Goal: Information Seeking & Learning: Learn about a topic

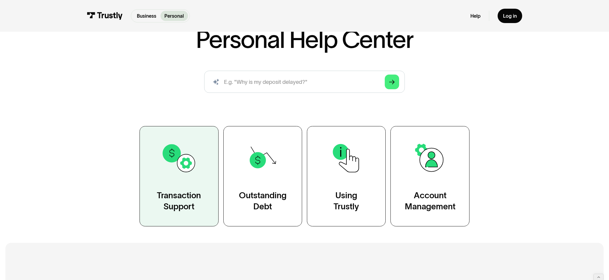
scroll to position [62, 0]
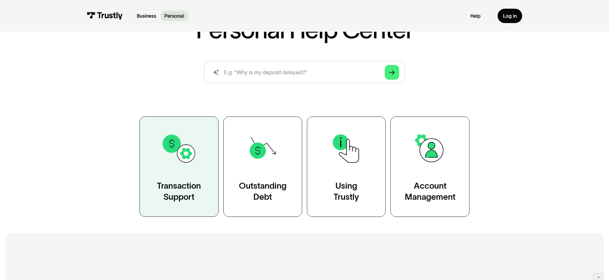
click at [157, 203] on div "Transaction Support" at bounding box center [179, 192] width 44 height 22
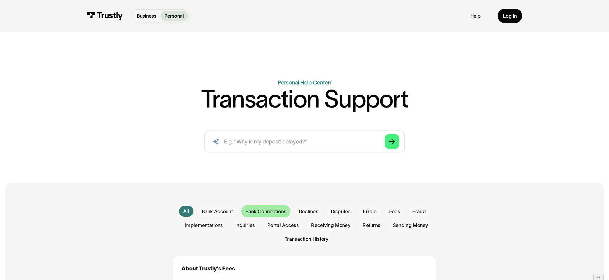
click at [264, 218] on div "Email Form" at bounding box center [265, 211] width 49 height 13
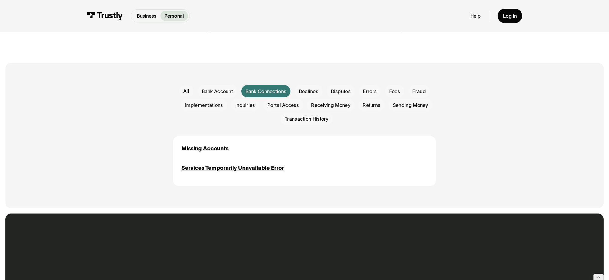
scroll to position [120, 0]
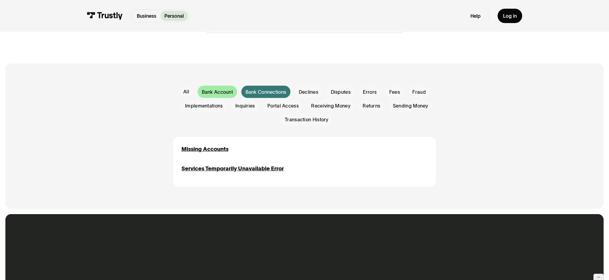
click at [202, 96] on span "Bank Account" at bounding box center [217, 92] width 31 height 7
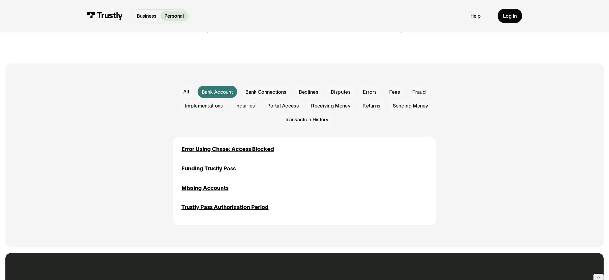
click at [164, 19] on p "Personal" at bounding box center [173, 15] width 19 height 7
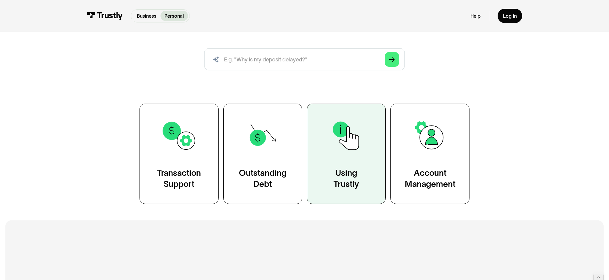
scroll to position [76, 0]
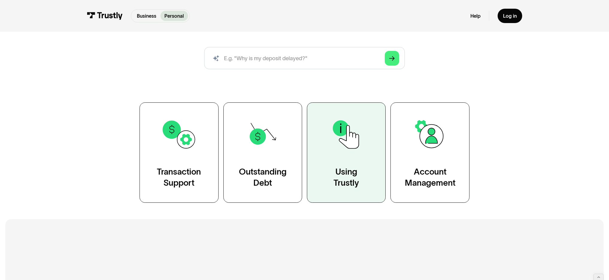
click at [355, 189] on div "Using Trustly" at bounding box center [346, 178] width 25 height 22
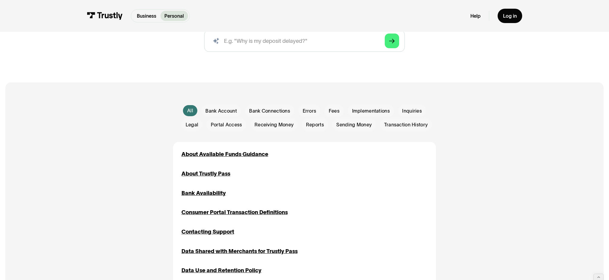
scroll to position [106, 0]
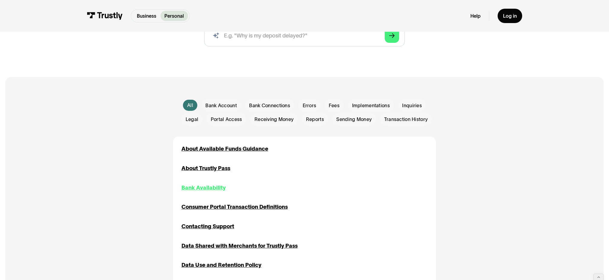
click at [195, 192] on div "Bank Availability" at bounding box center [204, 188] width 44 height 8
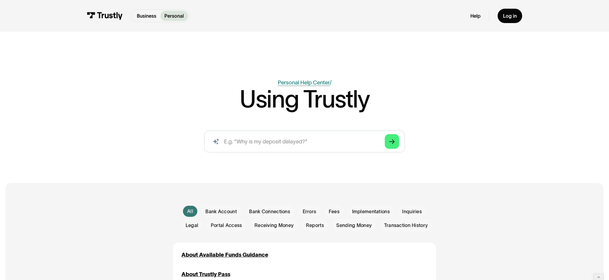
click at [291, 86] on link "Personal Help Center" at bounding box center [304, 82] width 52 height 6
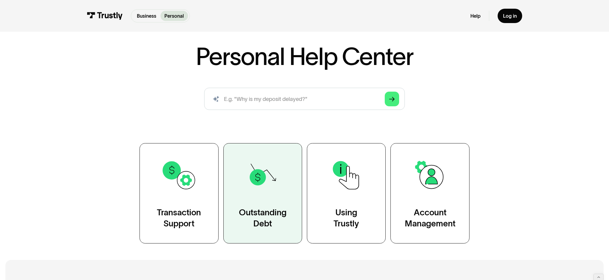
scroll to position [62, 0]
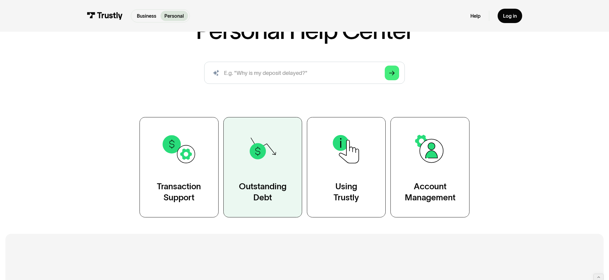
click at [253, 209] on link "Outstanding Debt" at bounding box center [262, 167] width 79 height 100
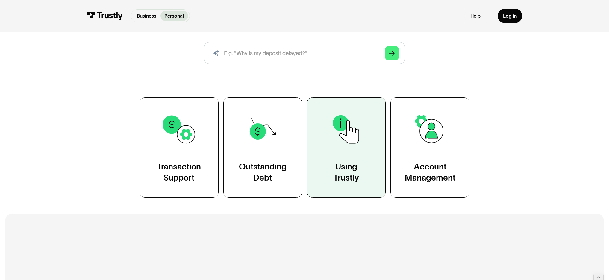
scroll to position [86, 0]
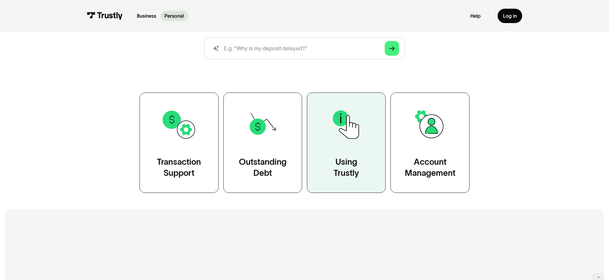
click at [340, 179] on div "Using Trustly" at bounding box center [346, 168] width 25 height 22
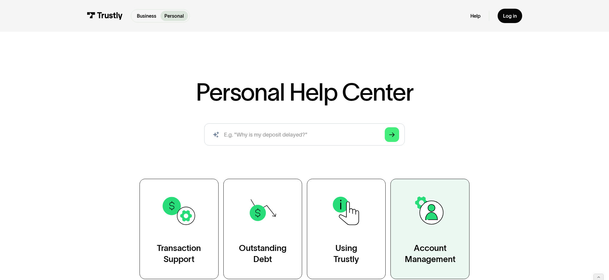
click at [437, 229] on img at bounding box center [430, 211] width 36 height 36
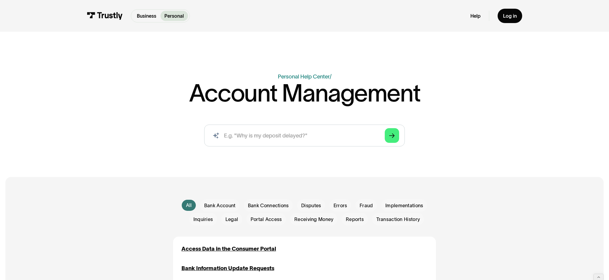
scroll to position [6, 0]
click at [87, 13] on img at bounding box center [105, 15] width 36 height 7
